Goal: Task Accomplishment & Management: Manage account settings

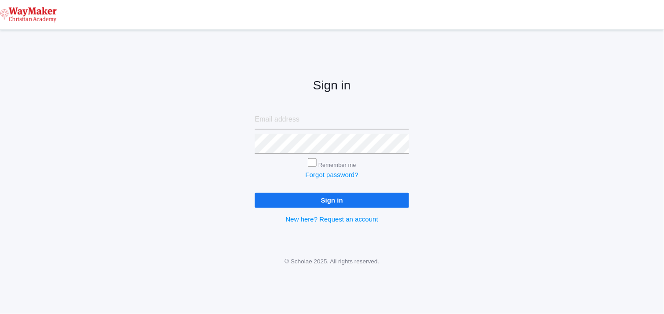
type input "cmarosz@waymakerchristian.com"
click at [323, 200] on input "Sign in" at bounding box center [332, 200] width 154 height 15
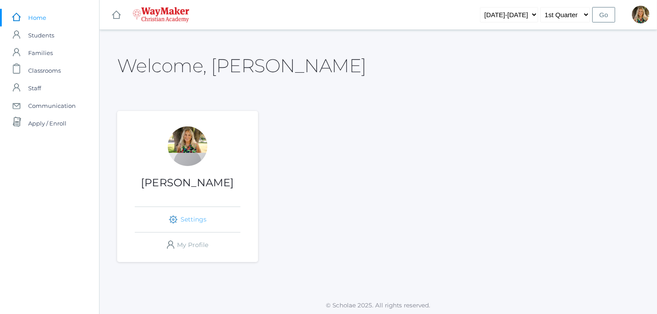
click at [194, 217] on link "icons/ui/navigation/settings Created with Sketch. Settings" at bounding box center [188, 219] width 106 height 25
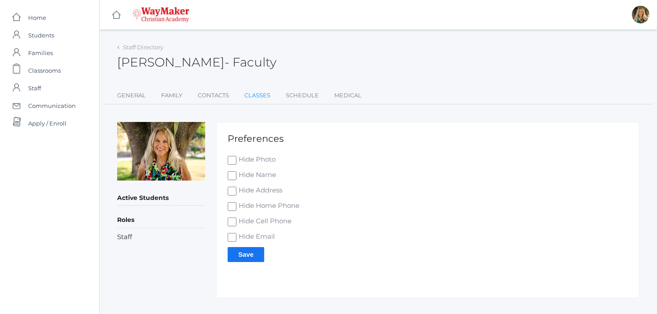
click at [254, 95] on link "Classes" at bounding box center [257, 96] width 26 height 18
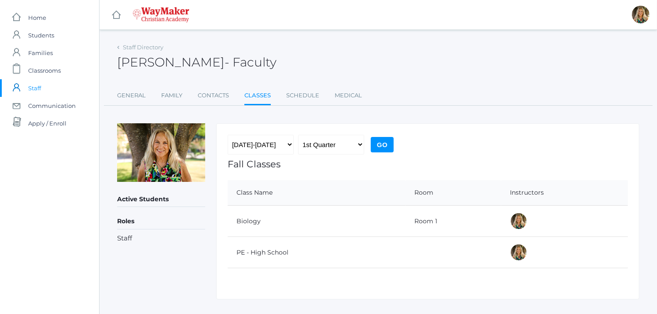
scroll to position [17, 0]
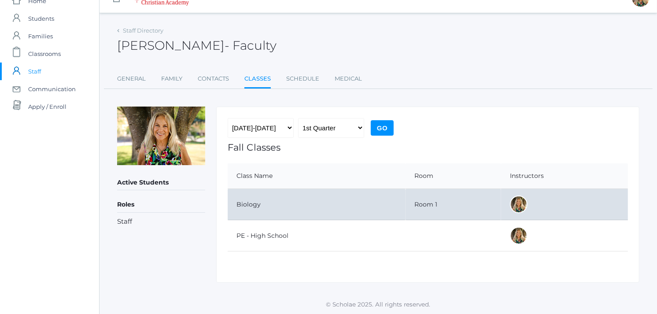
click at [251, 205] on td "Biology" at bounding box center [317, 204] width 178 height 31
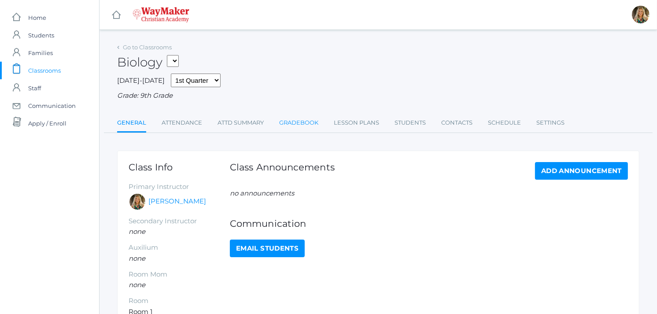
click at [289, 119] on link "Gradebook" at bounding box center [298, 123] width 39 height 18
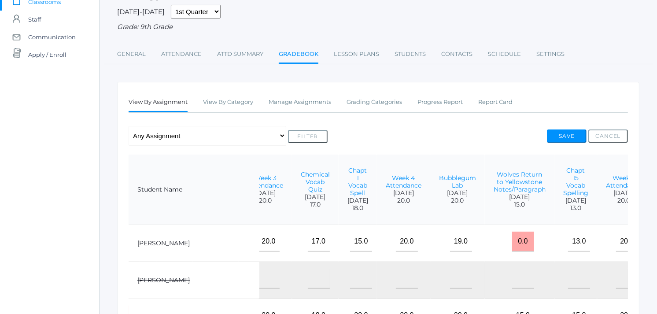
scroll to position [67, 0]
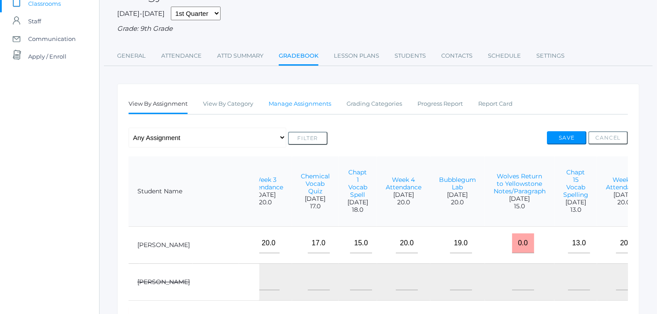
click at [313, 105] on link "Manage Assignments" at bounding box center [299, 104] width 62 height 18
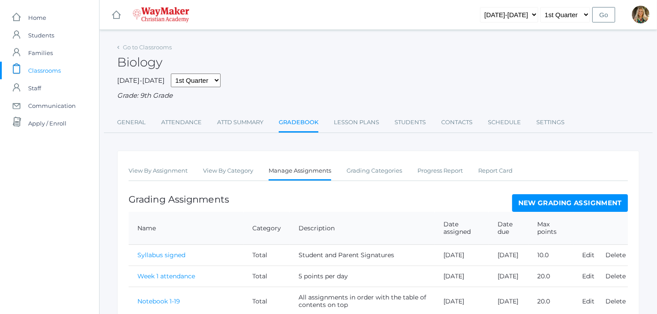
click at [530, 204] on link "New Grading Assignment" at bounding box center [570, 203] width 116 height 18
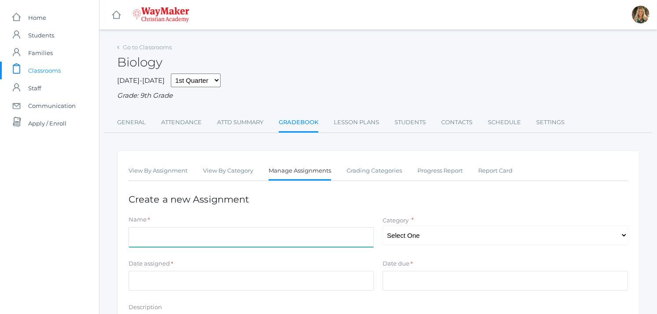
click at [136, 235] on input "Name" at bounding box center [251, 237] width 245 height 20
type input "Notebook 20-40"
click at [539, 234] on select "Select One Total" at bounding box center [504, 235] width 245 height 20
select select "1094"
click at [382, 225] on select "Select One Total" at bounding box center [504, 235] width 245 height 20
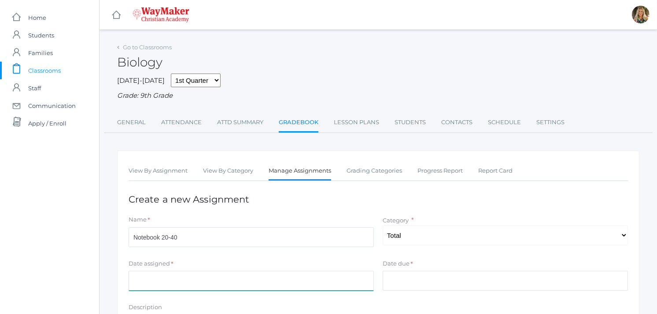
click at [297, 283] on input "Date assigned" at bounding box center [251, 281] width 245 height 20
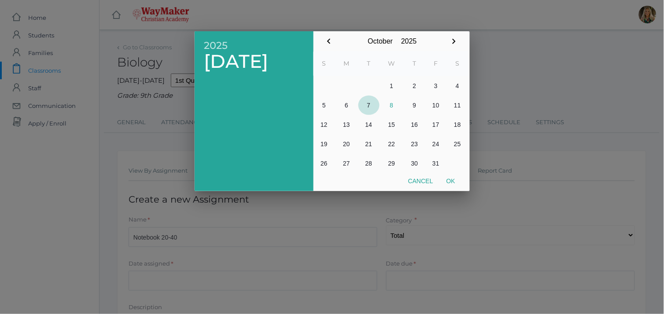
click at [368, 106] on button "7" at bounding box center [368, 104] width 21 height 19
click at [450, 178] on button "Ok" at bounding box center [451, 181] width 22 height 16
type input "[DATE]"
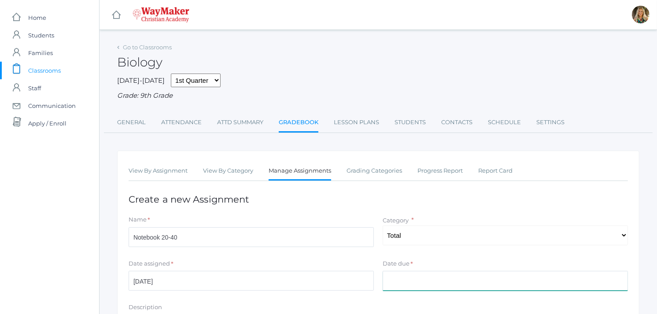
click at [412, 282] on input "Date due" at bounding box center [504, 281] width 245 height 20
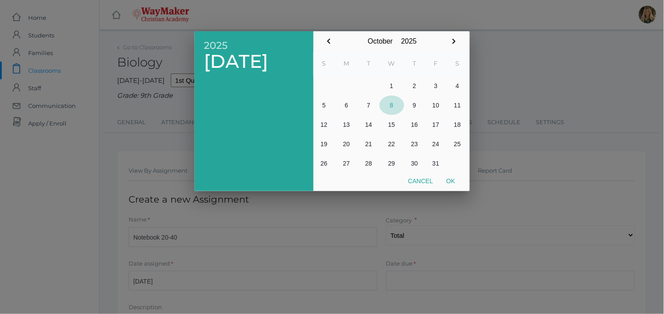
click at [390, 105] on button "8" at bounding box center [391, 104] width 25 height 19
click at [454, 178] on button "Ok" at bounding box center [451, 181] width 22 height 16
type input "[DATE]"
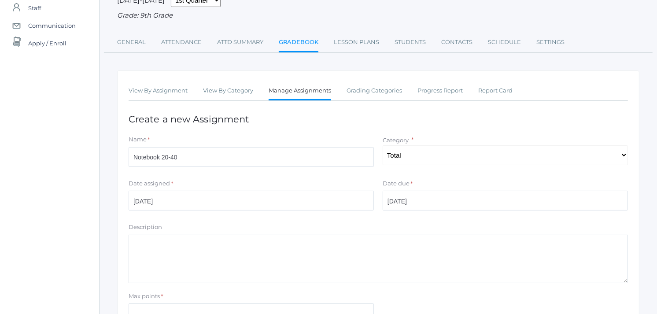
scroll to position [98, 0]
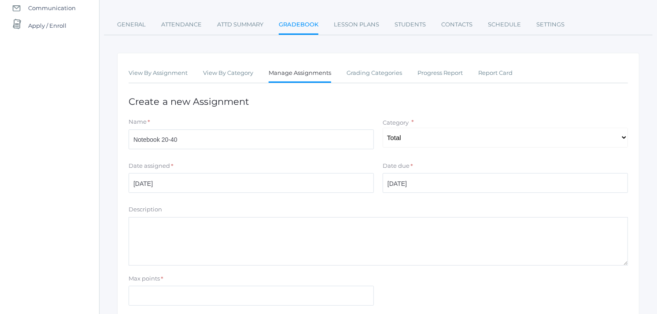
click at [240, 240] on textarea "Description" at bounding box center [378, 241] width 499 height 48
click at [203, 225] on textarea "All papers/assignments with table of contents" at bounding box center [378, 241] width 499 height 48
click at [311, 225] on textarea "All papers/assignments #'s 20-40 with table of contents" at bounding box center [378, 241] width 499 height 48
click at [230, 228] on textarea "All papers/assignments #'s 20-40 with table of contents stabled together" at bounding box center [378, 241] width 499 height 48
click at [320, 226] on textarea "All papers/assignments #'s 20-40 in order with table of contents stabled togeth…" at bounding box center [378, 241] width 499 height 48
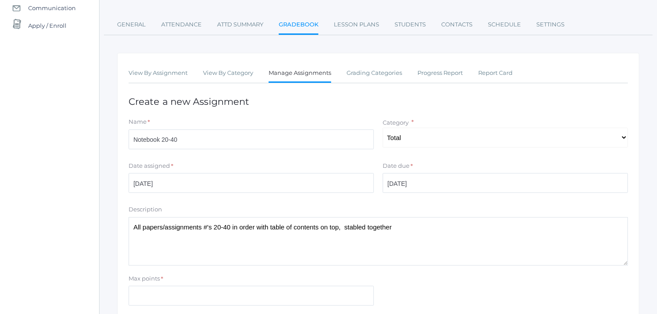
click at [402, 221] on textarea "All papers/assignments #'s 20-40 in order with table of contents on top, stable…" at bounding box center [378, 241] width 499 height 48
type textarea "All papers/assignments #'s 20-40 in order with table of contents on top, stable…"
click at [139, 295] on input "Max points" at bounding box center [251, 296] width 245 height 20
type input "0"
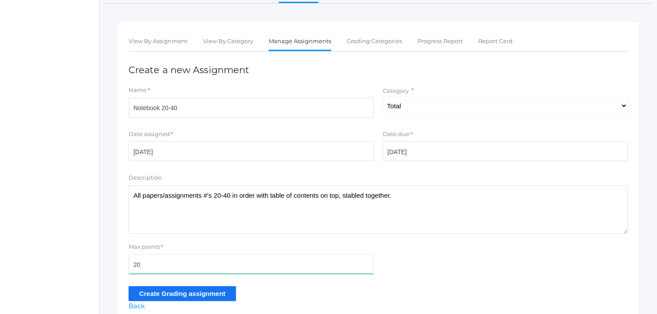
scroll to position [147, 0]
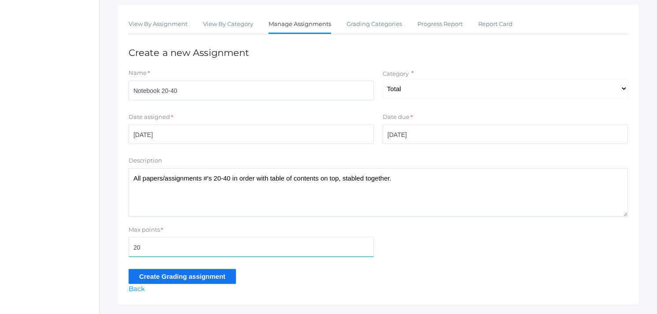
type input "20"
click at [210, 279] on input "Create Grading assignment" at bounding box center [182, 276] width 107 height 15
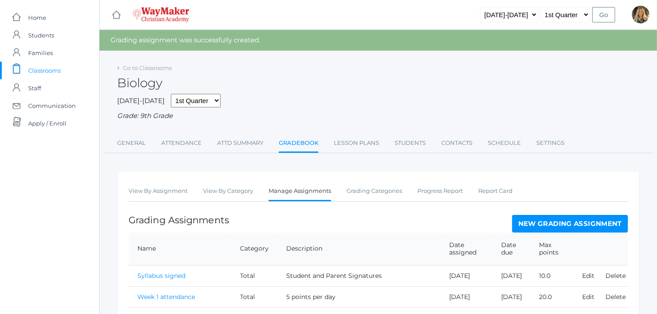
click at [572, 223] on link "New Grading Assignment" at bounding box center [570, 224] width 116 height 18
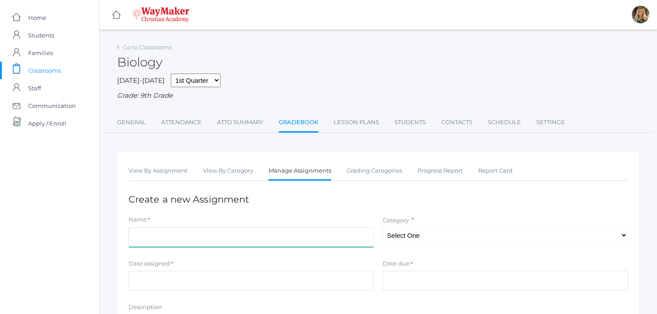
click at [149, 238] on input "Name" at bounding box center [251, 237] width 245 height 20
type input "Unendangered Writing Prompt"
click at [412, 232] on select "Select One Total" at bounding box center [504, 235] width 245 height 20
select select "1094"
click at [382, 225] on select "Select One Total" at bounding box center [504, 235] width 245 height 20
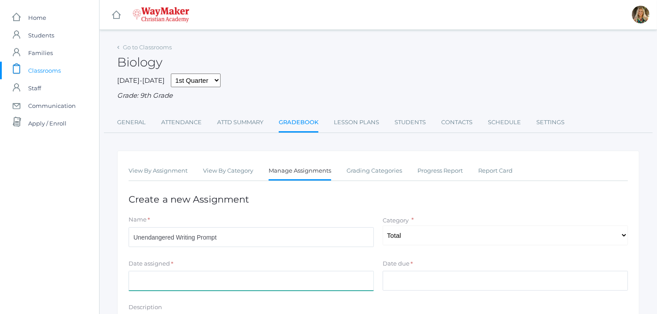
click at [332, 280] on input "Date assigned" at bounding box center [251, 281] width 245 height 20
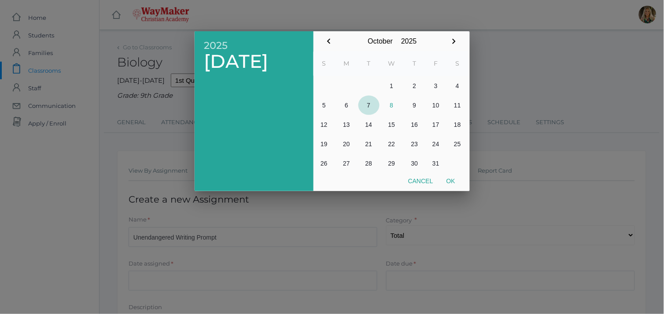
click at [368, 104] on button "7" at bounding box center [368, 104] width 21 height 19
click at [452, 179] on button "Ok" at bounding box center [451, 181] width 22 height 16
type input "2025-10-07"
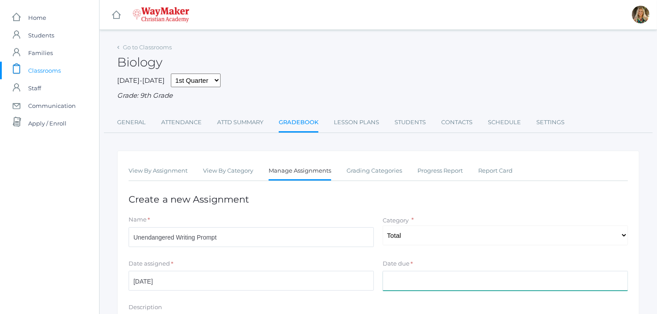
click at [404, 280] on input "Date due" at bounding box center [504, 281] width 245 height 20
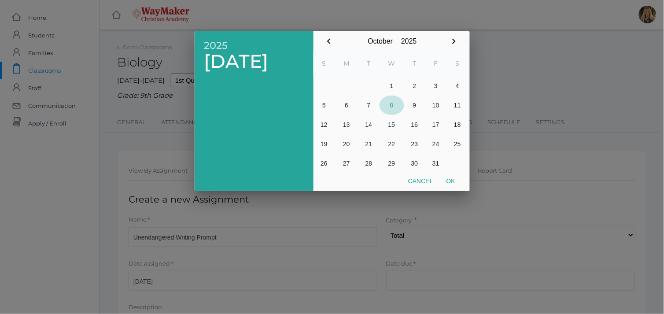
click at [393, 106] on button "8" at bounding box center [391, 104] width 25 height 19
click at [451, 180] on button "Ok" at bounding box center [451, 181] width 22 height 16
type input "2025-10-08"
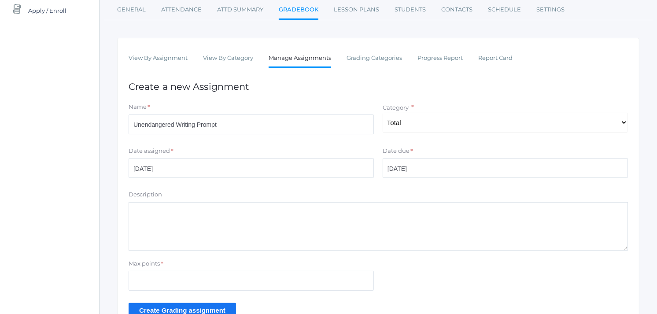
scroll to position [103, 0]
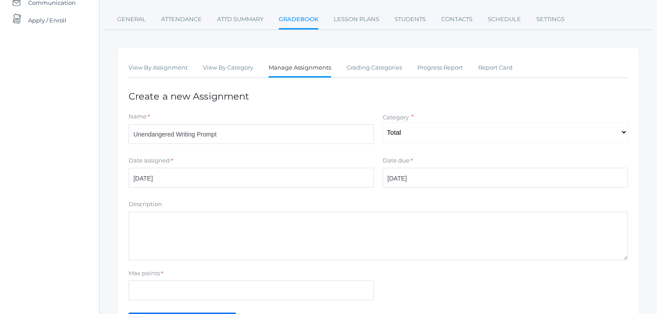
click at [145, 237] on textarea "Description" at bounding box center [378, 236] width 499 height 48
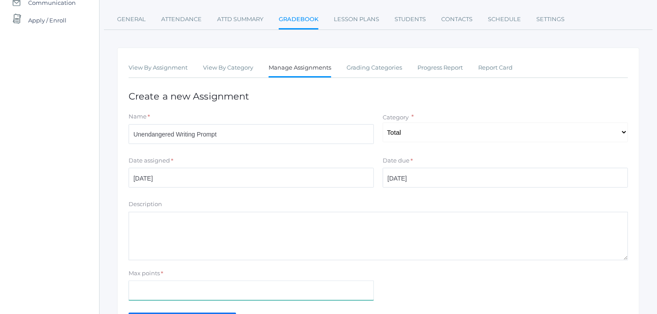
click at [154, 289] on input "Max points" at bounding box center [251, 290] width 245 height 20
type input "40"
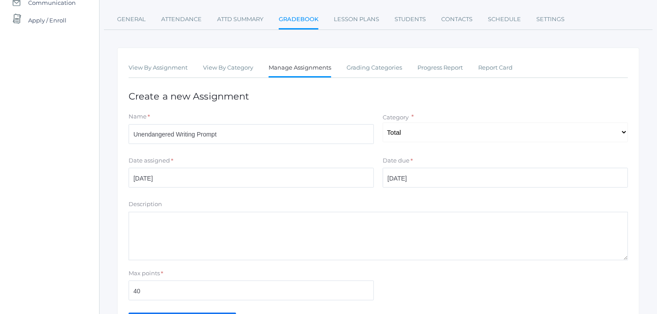
click at [151, 218] on textarea "Description" at bounding box center [378, 236] width 499 height 48
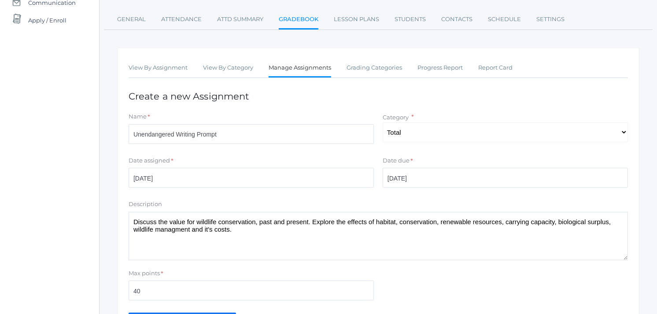
click at [169, 221] on textarea "Discuss the value for wildlife conservation, past and present. Explore the effe…" at bounding box center [378, 236] width 499 height 48
click at [244, 230] on textarea "Discuss the value for wildlife conservation, past and present. Explore the effe…" at bounding box center [378, 236] width 499 height 48
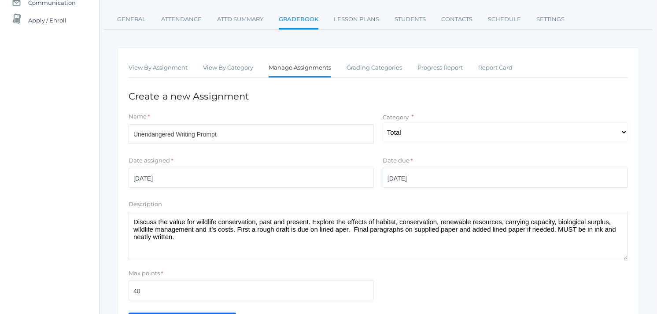
type textarea "Discuss the value for wildlife conservation, past and present. Explore the effe…"
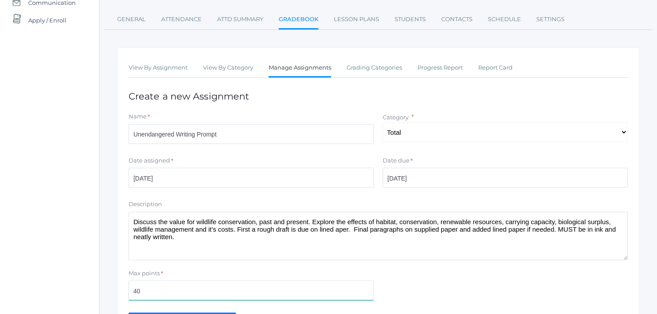
click at [138, 288] on input "40" at bounding box center [251, 290] width 245 height 20
click at [140, 290] on input "40" at bounding box center [251, 290] width 245 height 20
type input "4"
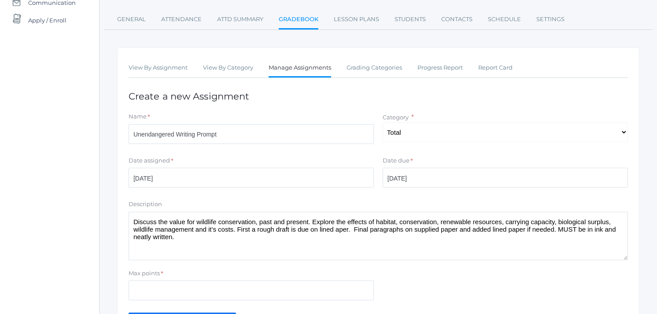
click at [342, 230] on textarea "Discuss the value for wildlife conservation, past and present. Explore the effe…" at bounding box center [378, 236] width 499 height 48
drag, startPoint x: 187, startPoint y: 253, endPoint x: 191, endPoint y: 253, distance: 4.9
click at [188, 253] on textarea "Discuss the value for wildlife conservation, past and present. Explore the effe…" at bounding box center [378, 236] width 499 height 48
type textarea "Discuss the value for wildlife conservation, past and present. Explore the effe…"
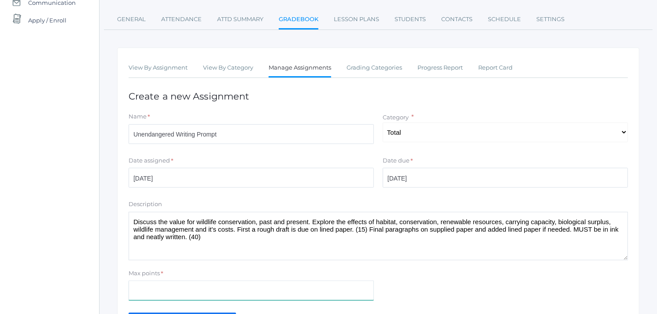
click at [135, 286] on input "Max points" at bounding box center [251, 290] width 245 height 20
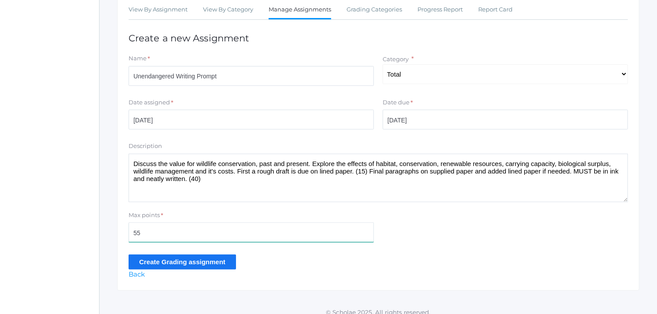
scroll to position [169, 0]
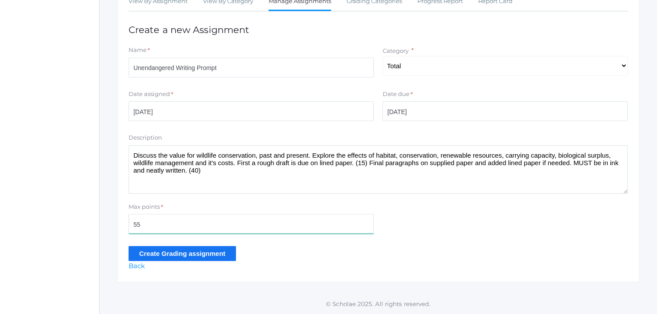
type input "55"
click at [204, 253] on input "Create Grading assignment" at bounding box center [182, 253] width 107 height 15
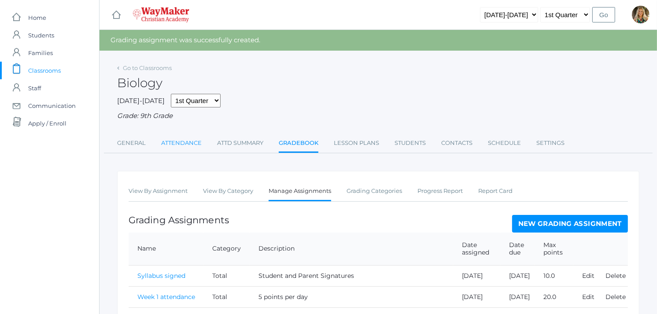
click at [186, 141] on link "Attendance" at bounding box center [181, 143] width 40 height 18
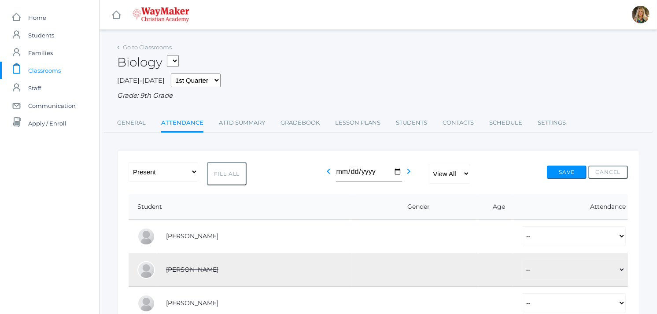
click at [226, 173] on button "Fill All" at bounding box center [227, 173] width 40 height 23
select select "P"
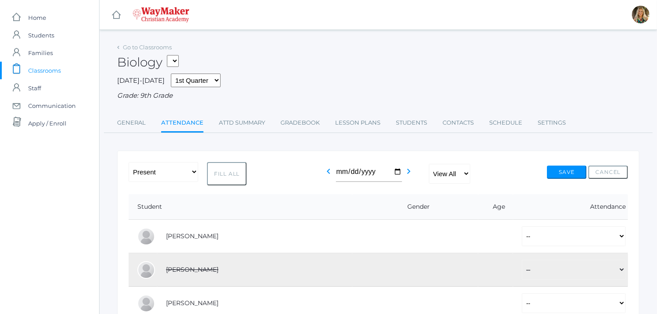
select select "P"
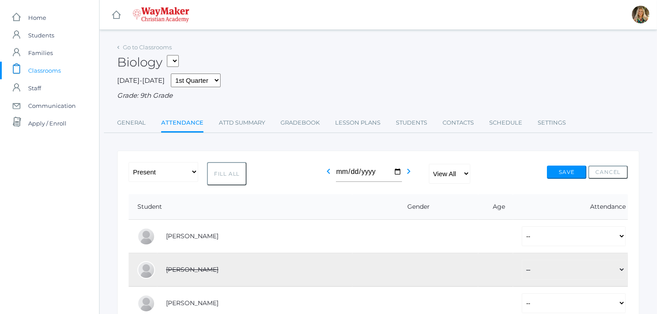
select select "P"
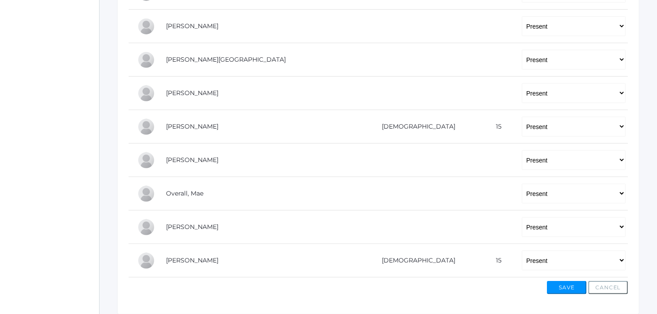
scroll to position [342, 0]
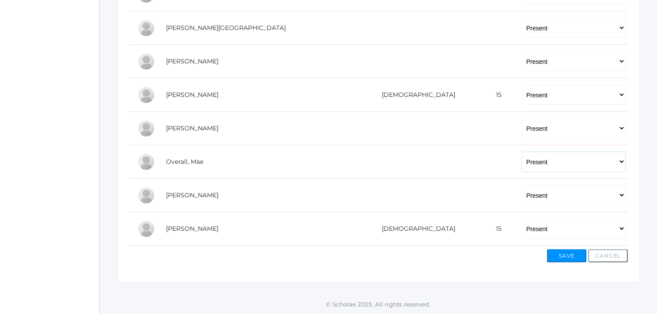
click at [521, 164] on select "-- Present Tardy Excused Tardy Unexcused Absent Excused Absent Unexcused" at bounding box center [573, 162] width 104 height 20
select select "AU"
click at [521, 152] on select "-- Present Tardy Excused Tardy Unexcused Absent Excused Absent Unexcused" at bounding box center [573, 162] width 104 height 20
click at [561, 256] on button "Save" at bounding box center [567, 255] width 40 height 13
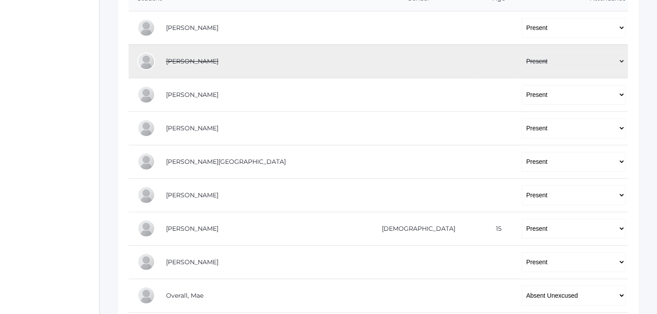
scroll to position [363, 0]
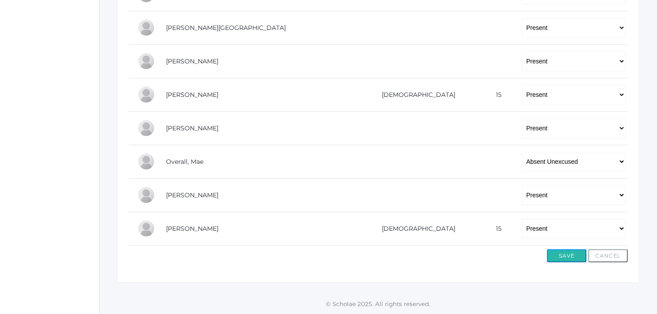
click at [569, 255] on button "Save" at bounding box center [567, 255] width 40 height 13
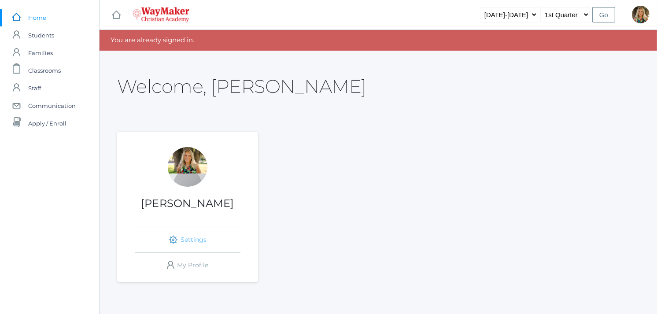
click at [185, 236] on link "icons/ui/navigation/settings Created with Sketch. Settings" at bounding box center [188, 239] width 106 height 25
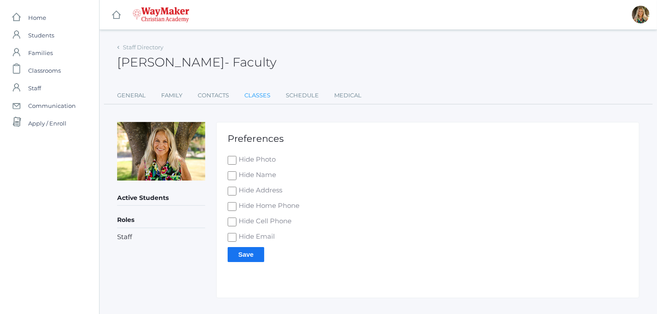
click at [257, 99] on link "Classes" at bounding box center [257, 96] width 26 height 18
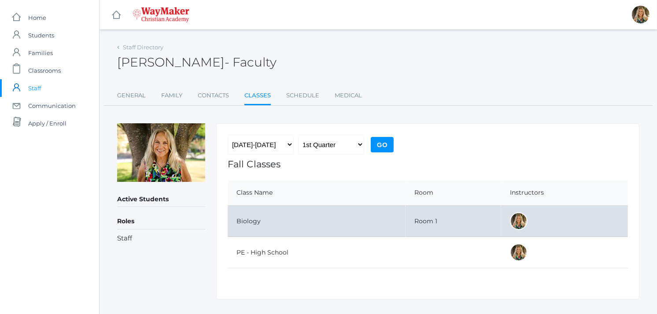
click at [254, 216] on td "Biology" at bounding box center [317, 221] width 178 height 31
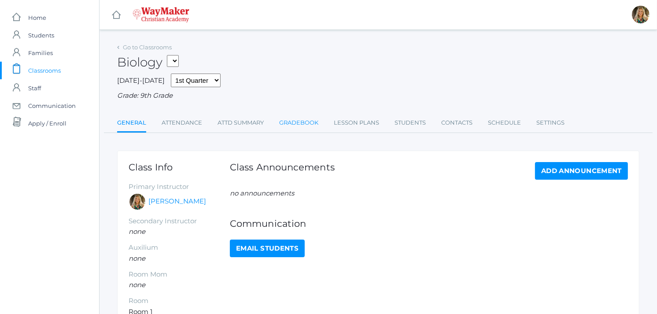
click at [290, 121] on link "Gradebook" at bounding box center [298, 123] width 39 height 18
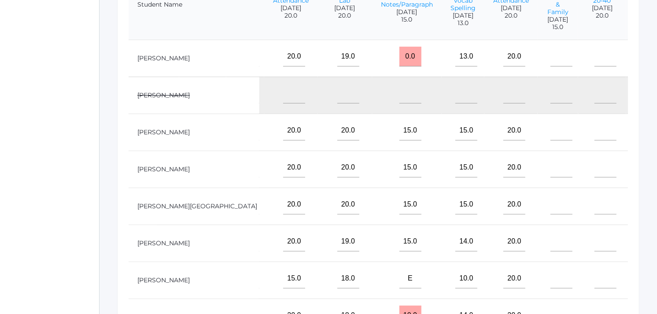
scroll to position [245, 0]
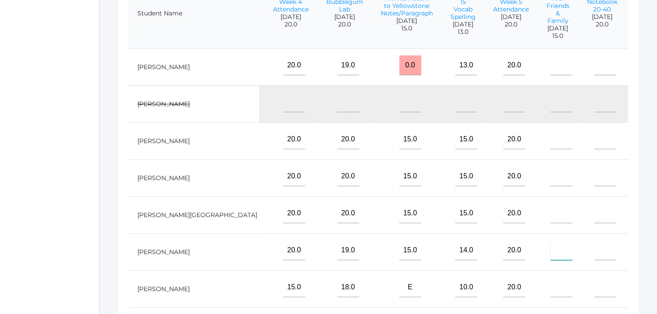
click at [550, 260] on input"] "text" at bounding box center [561, 250] width 22 height 20
type input"] "15"
click at [594, 260] on input"] "text" at bounding box center [605, 250] width 22 height 20
type input"] "20"
click at [550, 297] on input"] "text" at bounding box center [561, 287] width 22 height 20
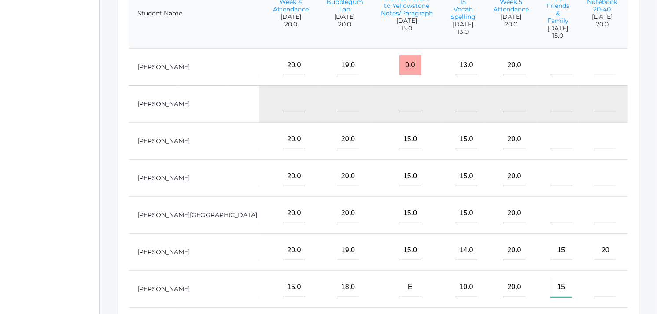
type input"] "15"
drag, startPoint x: 533, startPoint y: 295, endPoint x: 516, endPoint y: 285, distance: 19.3
click at [594, 294] on input"] "text" at bounding box center [605, 287] width 22 height 20
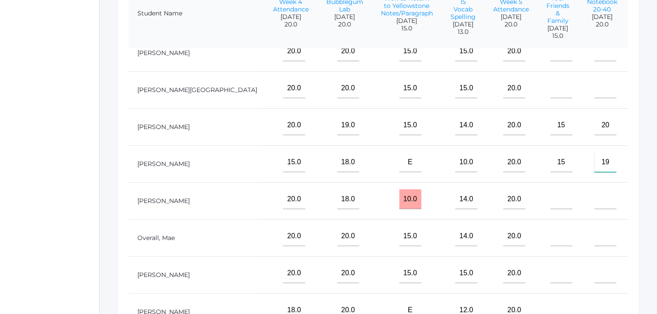
scroll to position [140, 456]
type input"] "19"
click at [550, 271] on input"] "text" at bounding box center [561, 273] width 22 height 20
type input"] "15"
click at [594, 267] on input"] "text" at bounding box center [605, 273] width 22 height 20
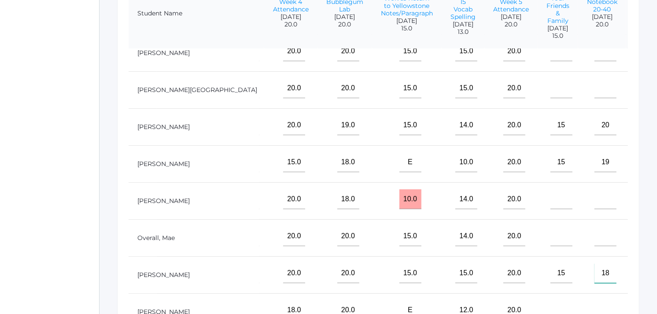
scroll to position [0, 456]
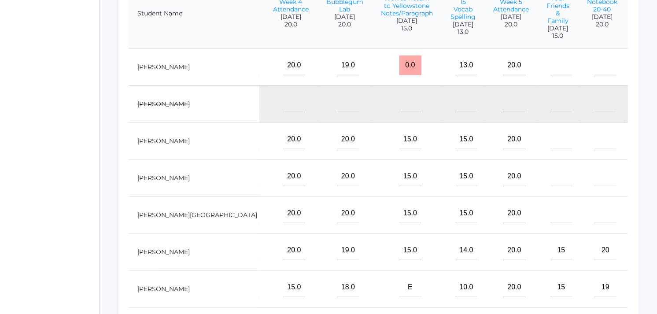
type input"] "18"
click at [550, 72] on input"] "text" at bounding box center [561, 65] width 22 height 20
type input"] "15"
click at [594, 75] on input"] "text" at bounding box center [605, 65] width 22 height 20
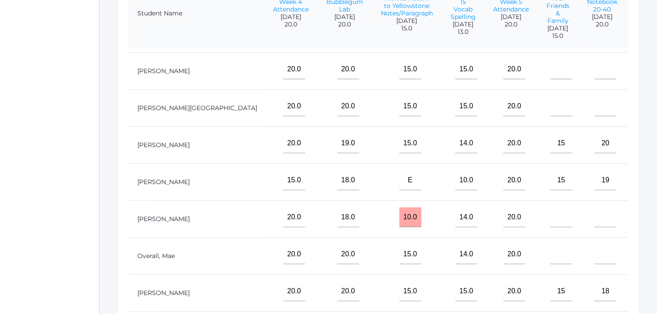
scroll to position [91, 456]
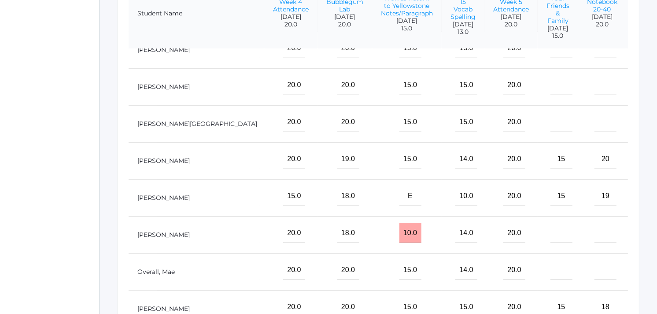
type input"] "15"
click at [550, 95] on input"] "text" at bounding box center [561, 85] width 22 height 20
type input"] "15"
drag, startPoint x: 533, startPoint y: 95, endPoint x: 499, endPoint y: 91, distance: 34.6
click at [594, 95] on input"] "text" at bounding box center [605, 85] width 22 height 20
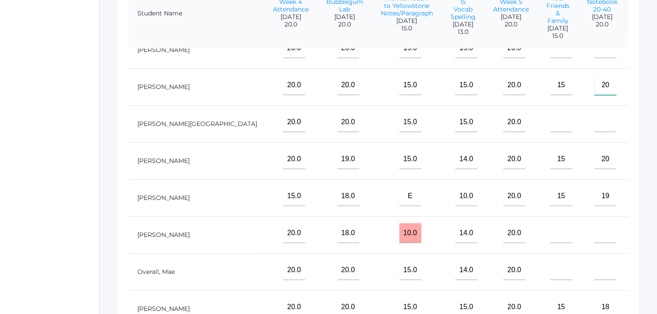
type input"] "20"
click at [594, 130] on input"] "text" at bounding box center [605, 122] width 22 height 20
type input"] "20"
click at [550, 132] on input"] "text" at bounding box center [561, 122] width 22 height 20
type input"] "15"
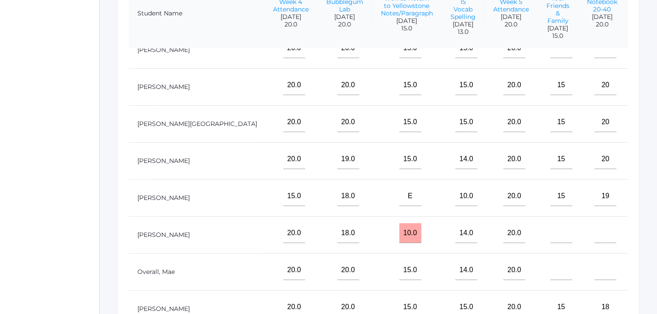
click at [537, 240] on td at bounding box center [557, 234] width 40 height 37
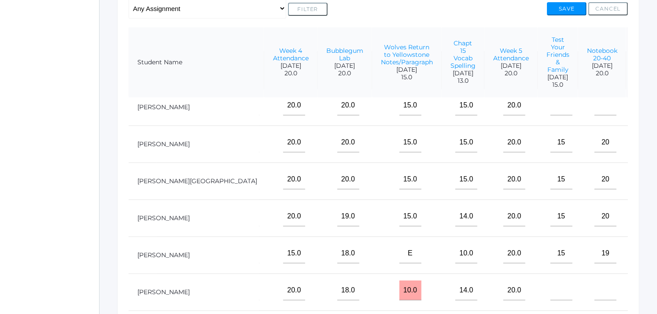
scroll to position [77, 456]
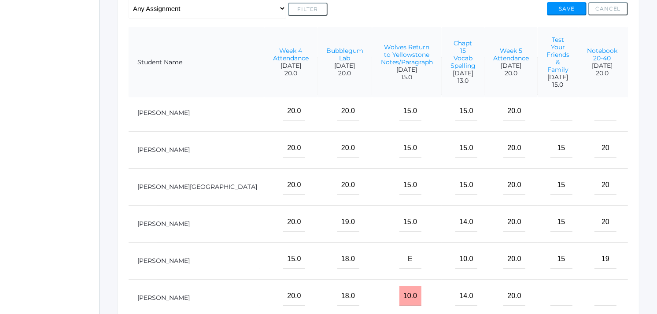
click at [626, 205] on td at bounding box center [657, 186] width 63 height 37
click at [550, 121] on input"] "text" at bounding box center [561, 111] width 22 height 20
type input"] "15"
click at [594, 119] on input"] "text" at bounding box center [605, 111] width 22 height 20
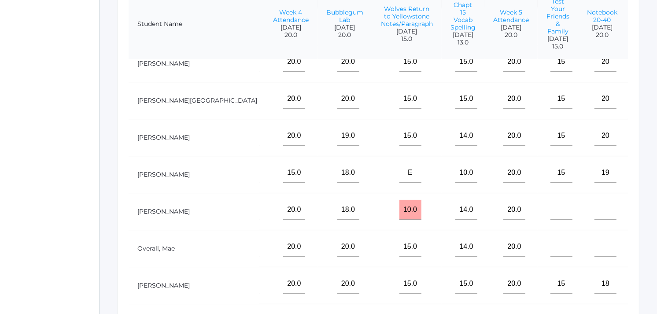
scroll to position [294, 0]
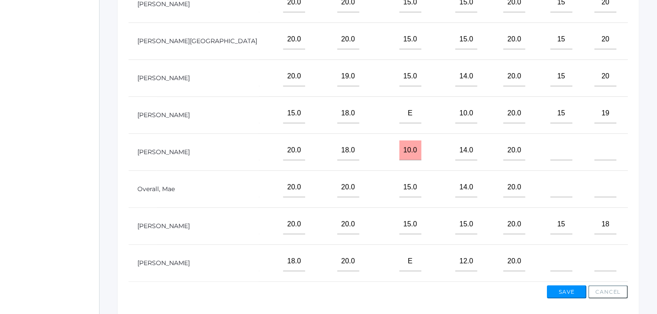
type input"] "18"
click at [550, 256] on input"] "text" at bounding box center [561, 261] width 22 height 20
type input"] "15"
click at [594, 261] on input"] "text" at bounding box center [605, 261] width 22 height 20
type input"] "16"
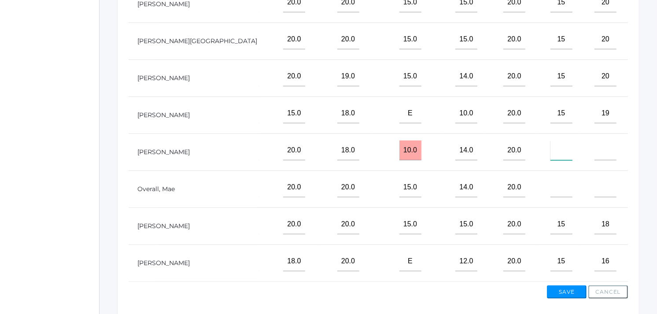
click at [550, 145] on input"] "text" at bounding box center [561, 150] width 22 height 20
type input"] "15"
click at [594, 141] on input"] "text" at bounding box center [605, 150] width 22 height 20
type input"] "15"
click at [562, 288] on button "Save" at bounding box center [567, 291] width 40 height 13
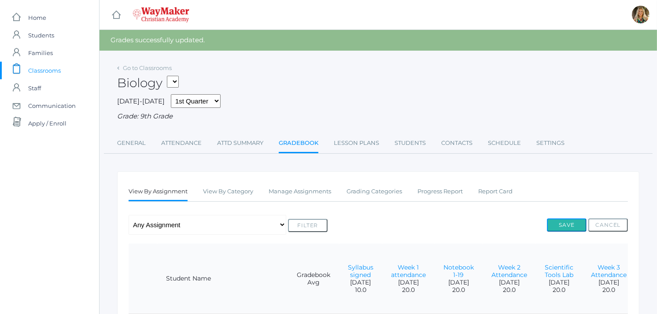
click at [553, 224] on button "Save" at bounding box center [567, 224] width 40 height 13
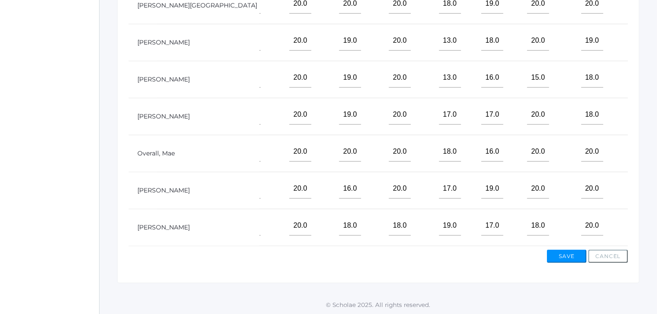
scroll to position [140, 456]
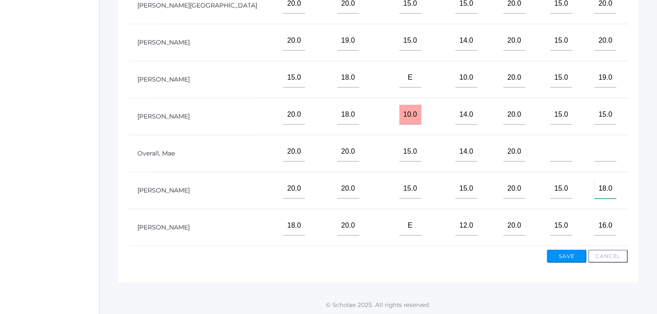
click at [594, 183] on input"] "18.0" at bounding box center [605, 189] width 22 height 20
type input"] "19.0"
click at [565, 254] on button "Save" at bounding box center [567, 256] width 40 height 13
